Goal: Task Accomplishment & Management: Manage account settings

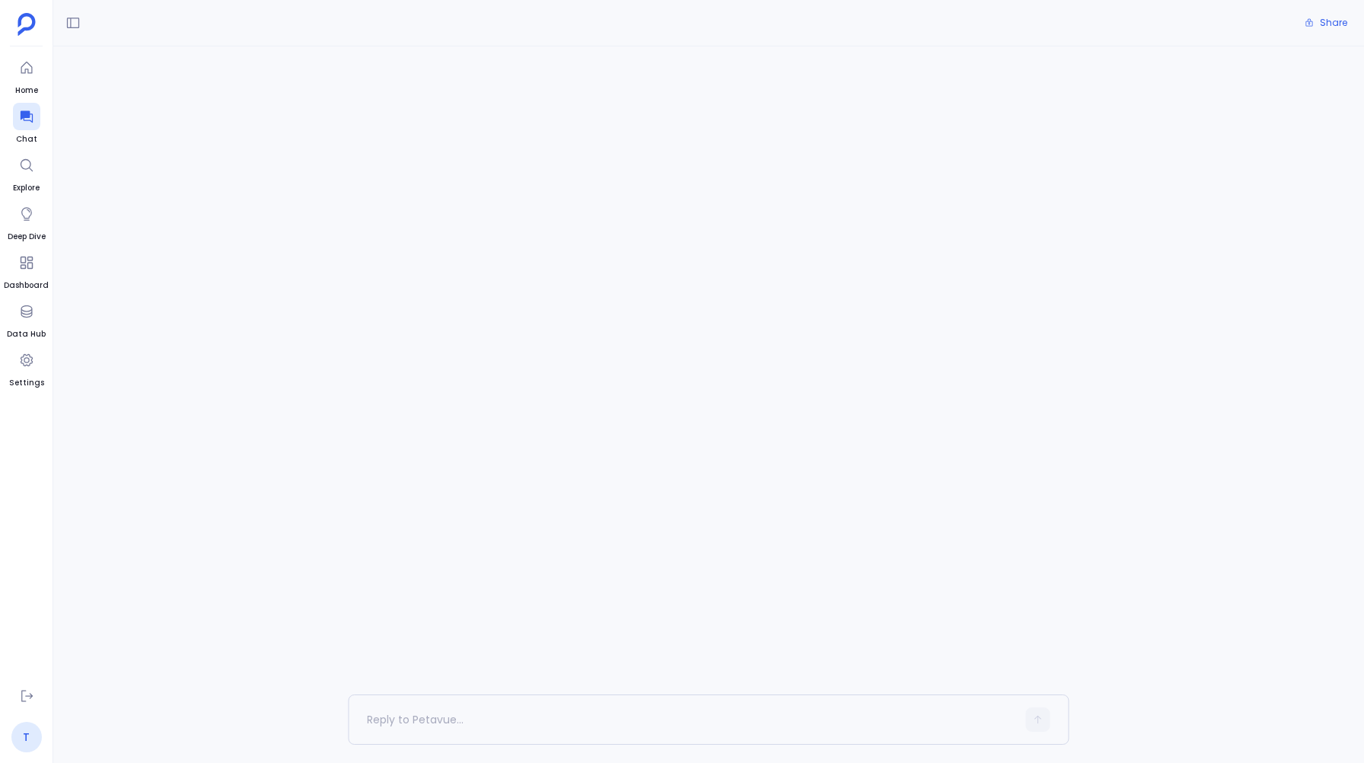
click at [23, 735] on link "T" at bounding box center [26, 736] width 30 height 30
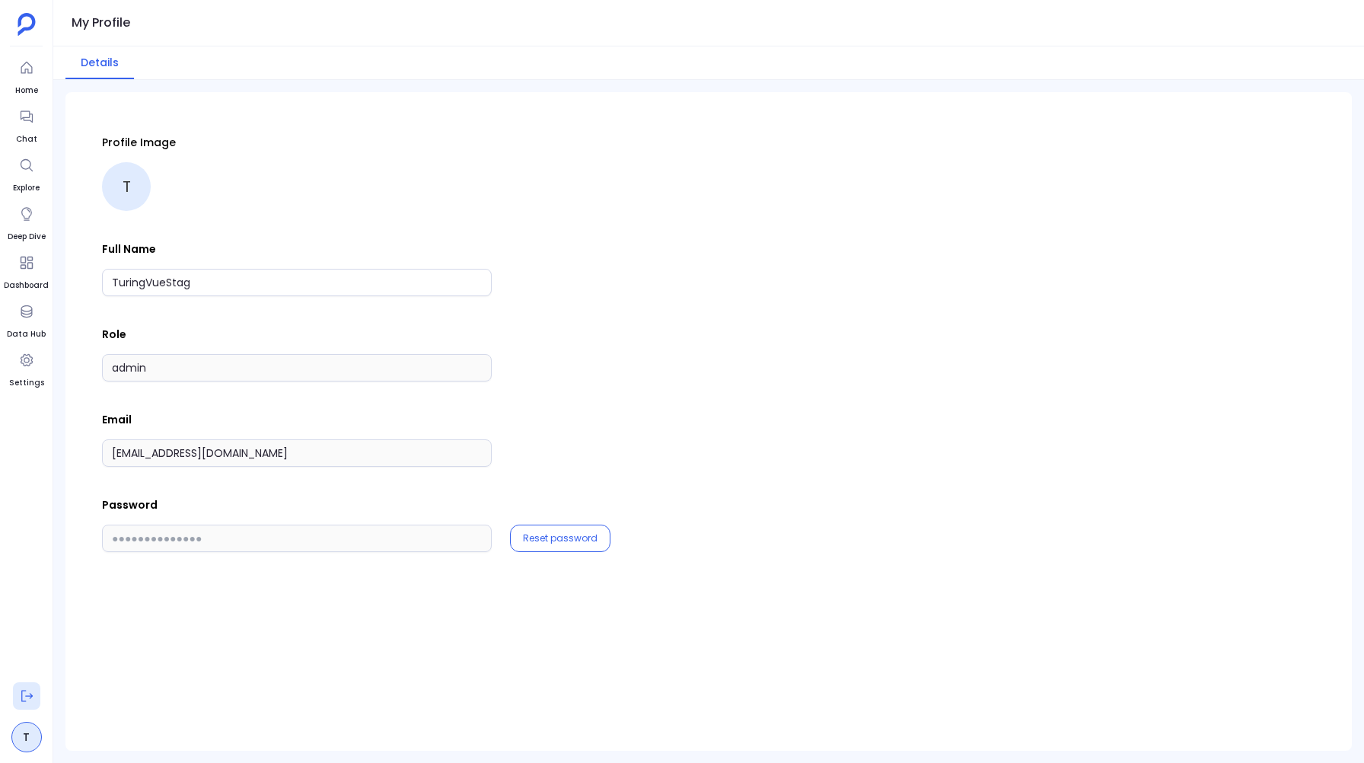
click at [27, 696] on icon at bounding box center [26, 695] width 15 height 15
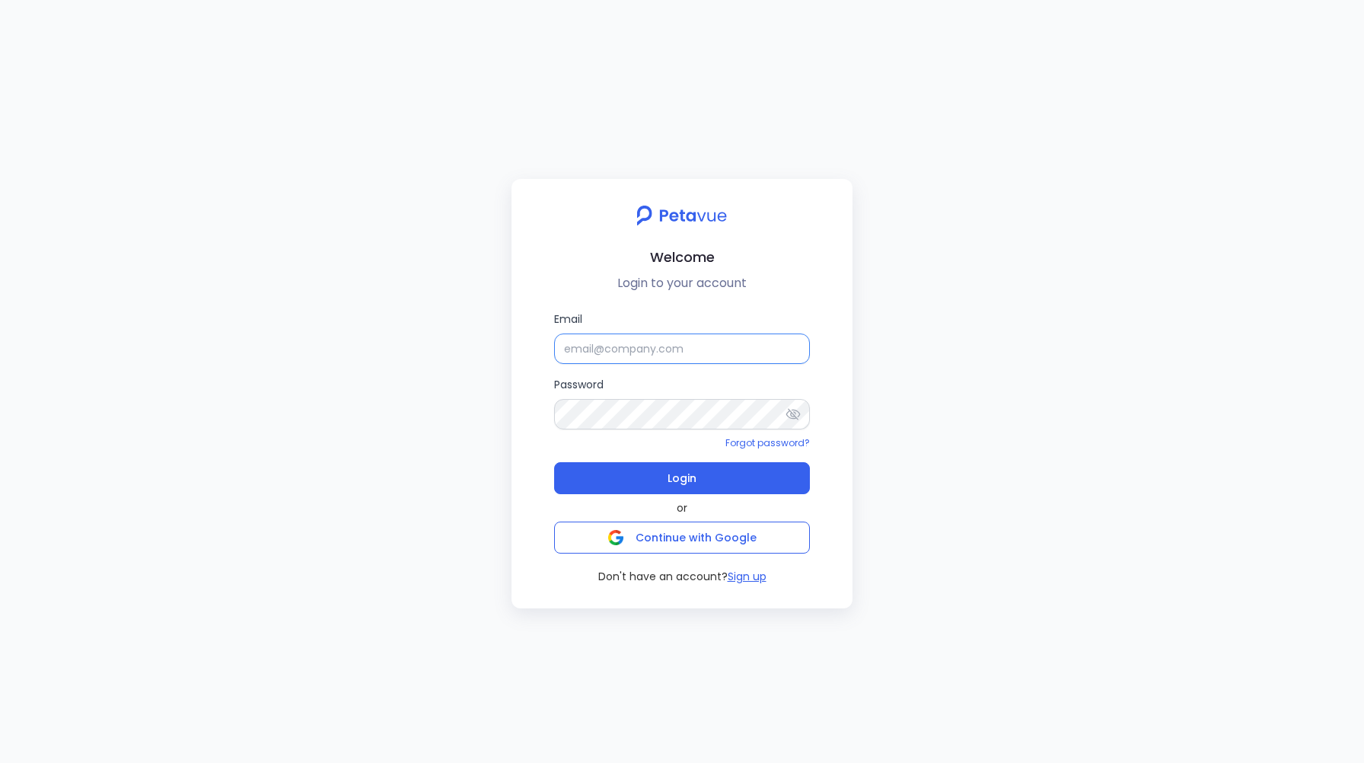
click at [581, 343] on input "Email" at bounding box center [682, 348] width 256 height 30
click at [702, 346] on input "[EMAIL_ADDRESS][DOMAIN_NAME]" at bounding box center [682, 348] width 256 height 30
type input "[EMAIL_ADDRESS][DOMAIN_NAME]"
click at [598, 475] on button "Login" at bounding box center [682, 478] width 256 height 32
